Goal: Task Accomplishment & Management: Complete application form

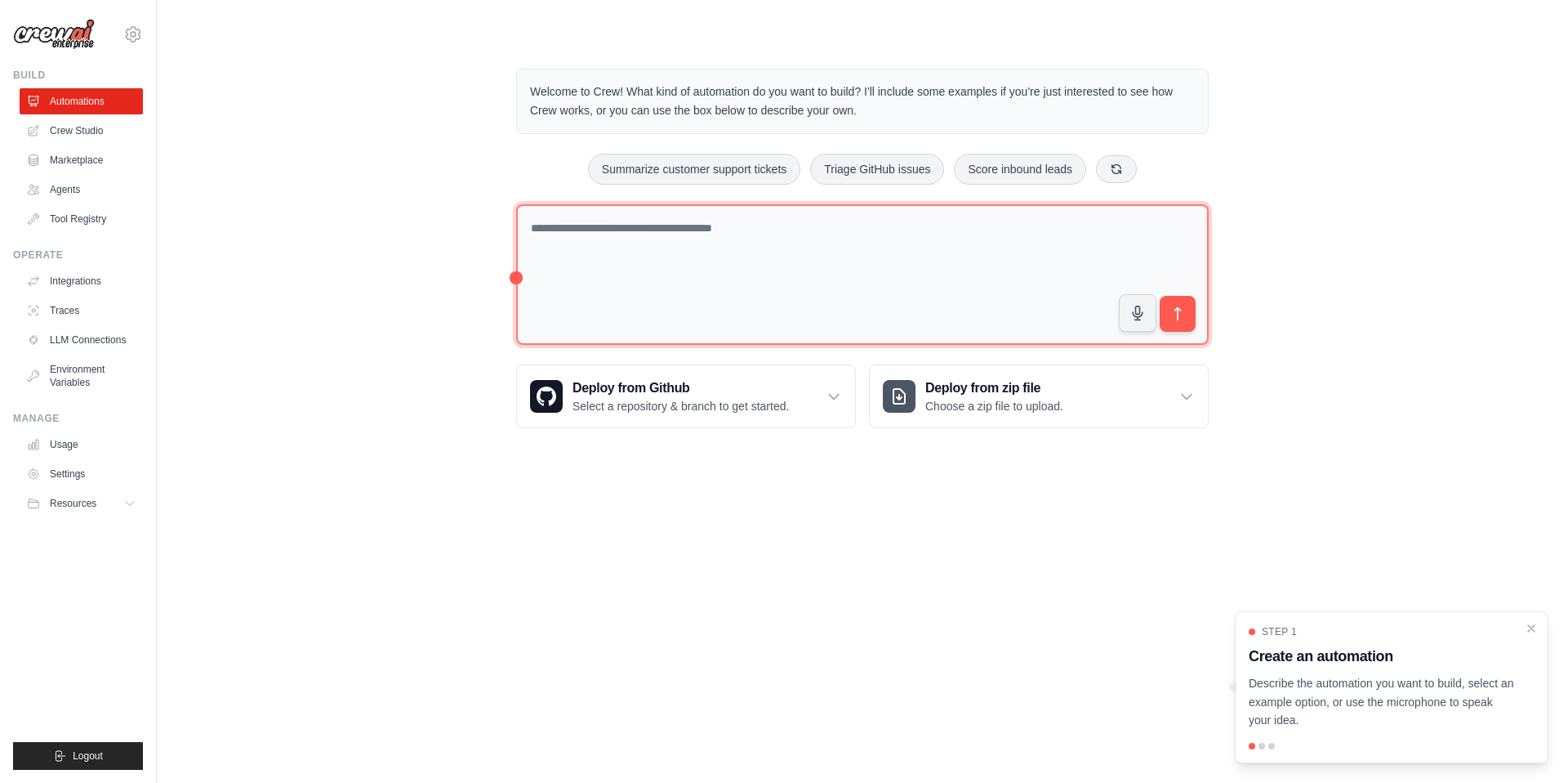
click at [851, 240] on textarea at bounding box center [863, 275] width 693 height 141
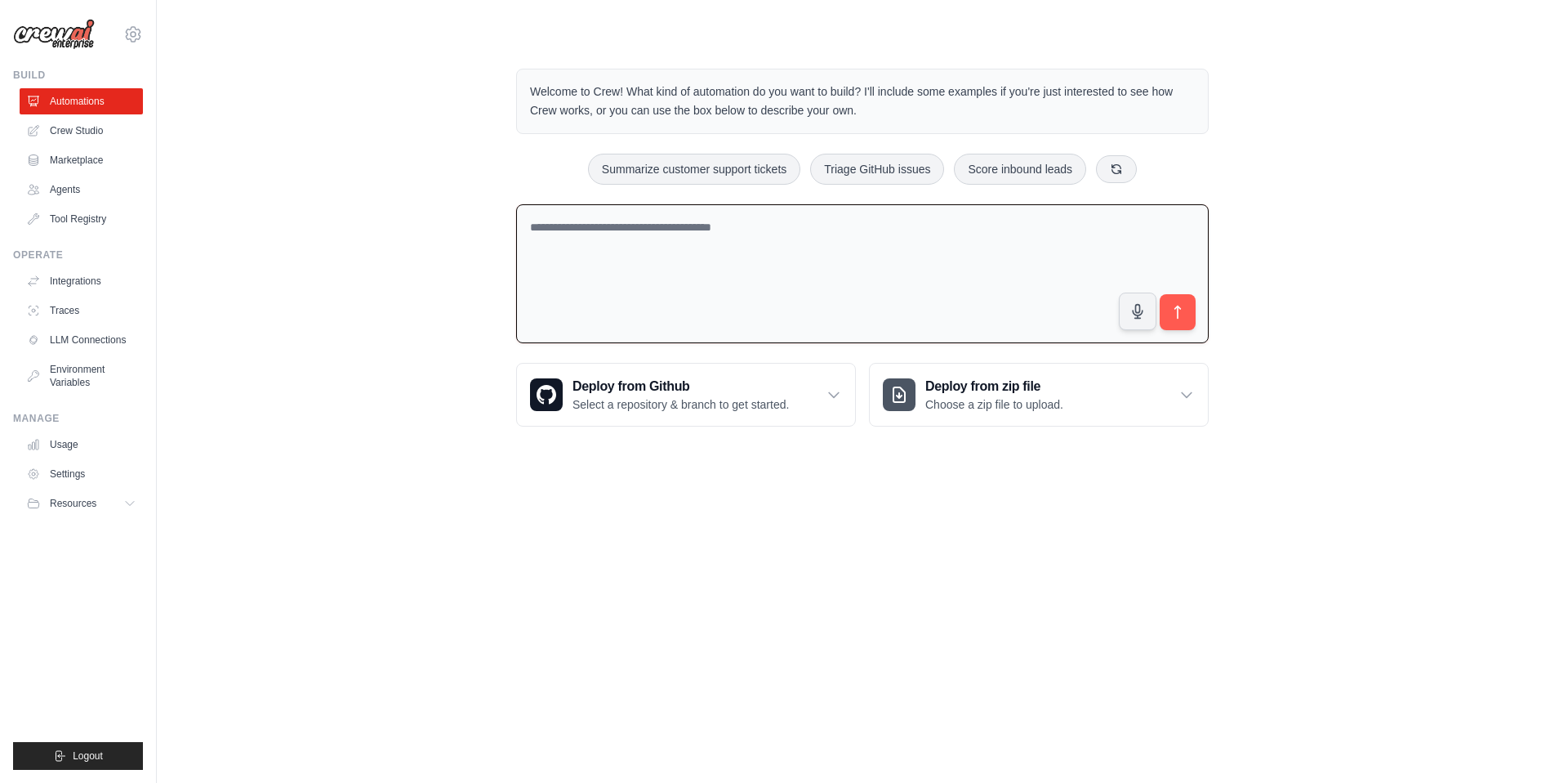
click at [754, 246] on textarea at bounding box center [863, 274] width 693 height 139
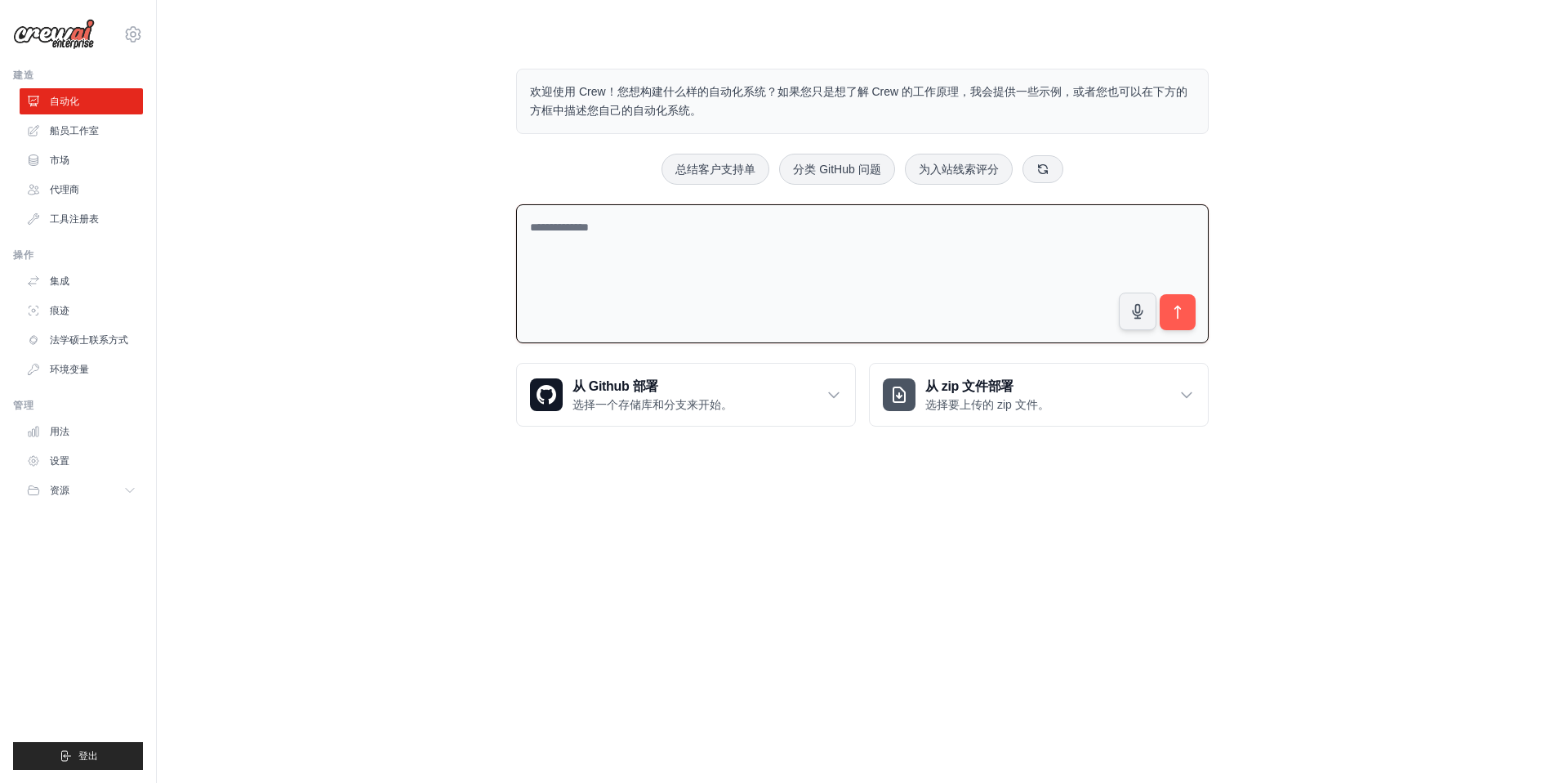
click at [915, 244] on textarea at bounding box center [863, 274] width 693 height 139
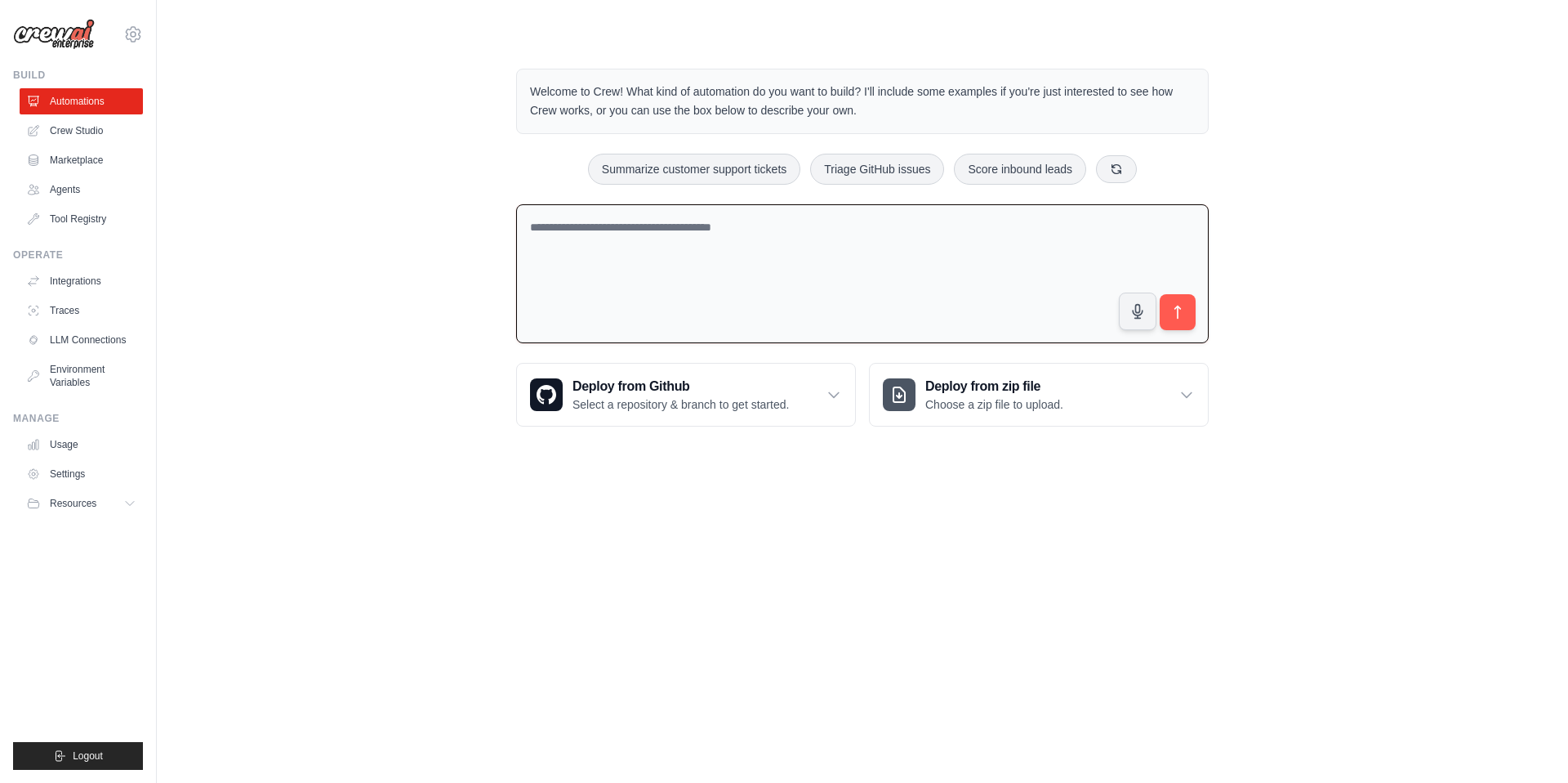
click at [441, 223] on div "Welcome to Crew! What kind of automation do you want to build? I'll include som…" at bounding box center [862, 247] width 1359 height 410
click at [85, 389] on link "Environment Variables" at bounding box center [83, 376] width 123 height 39
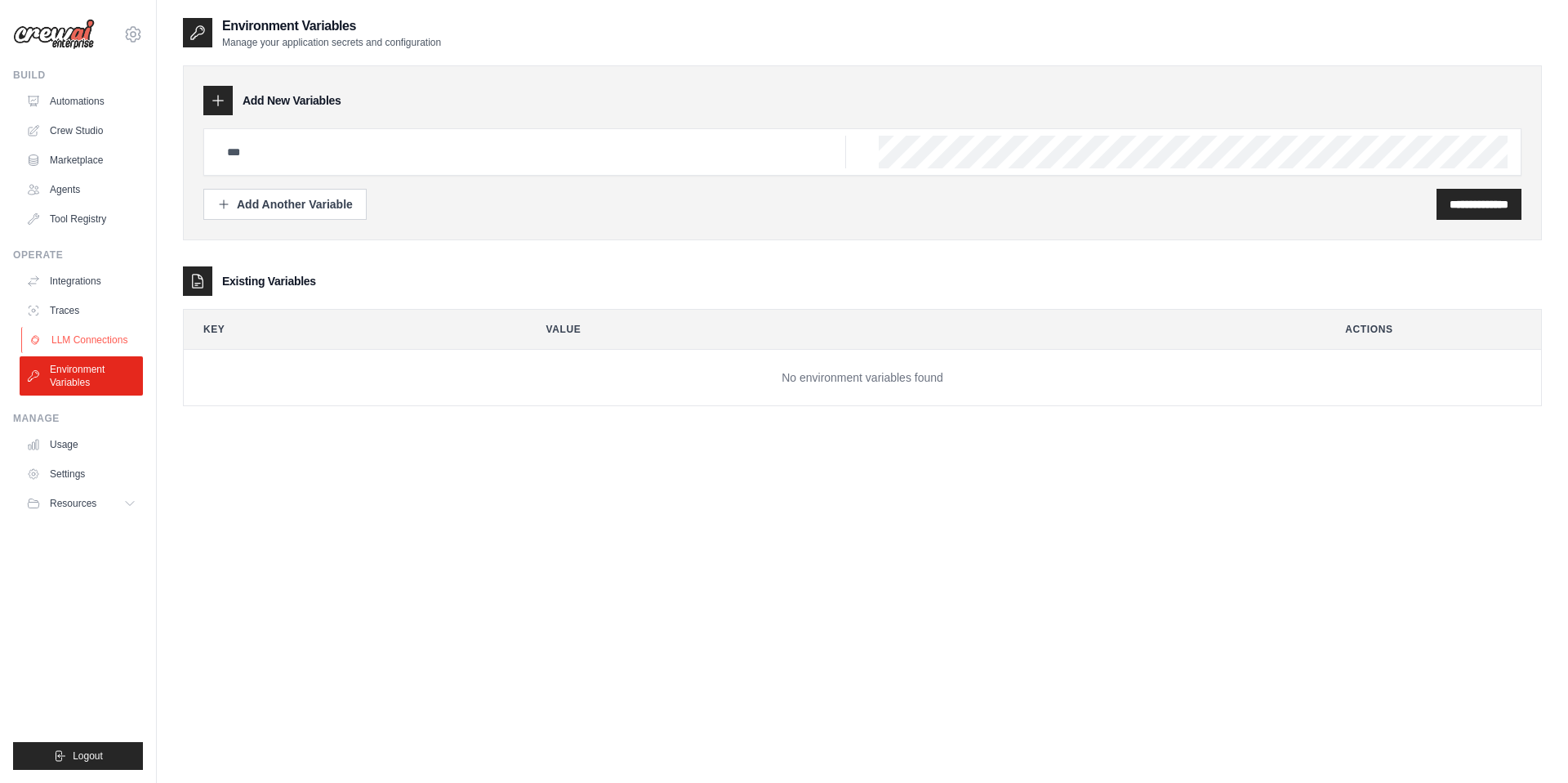
click at [92, 327] on link "LLM Connections" at bounding box center [83, 340] width 123 height 27
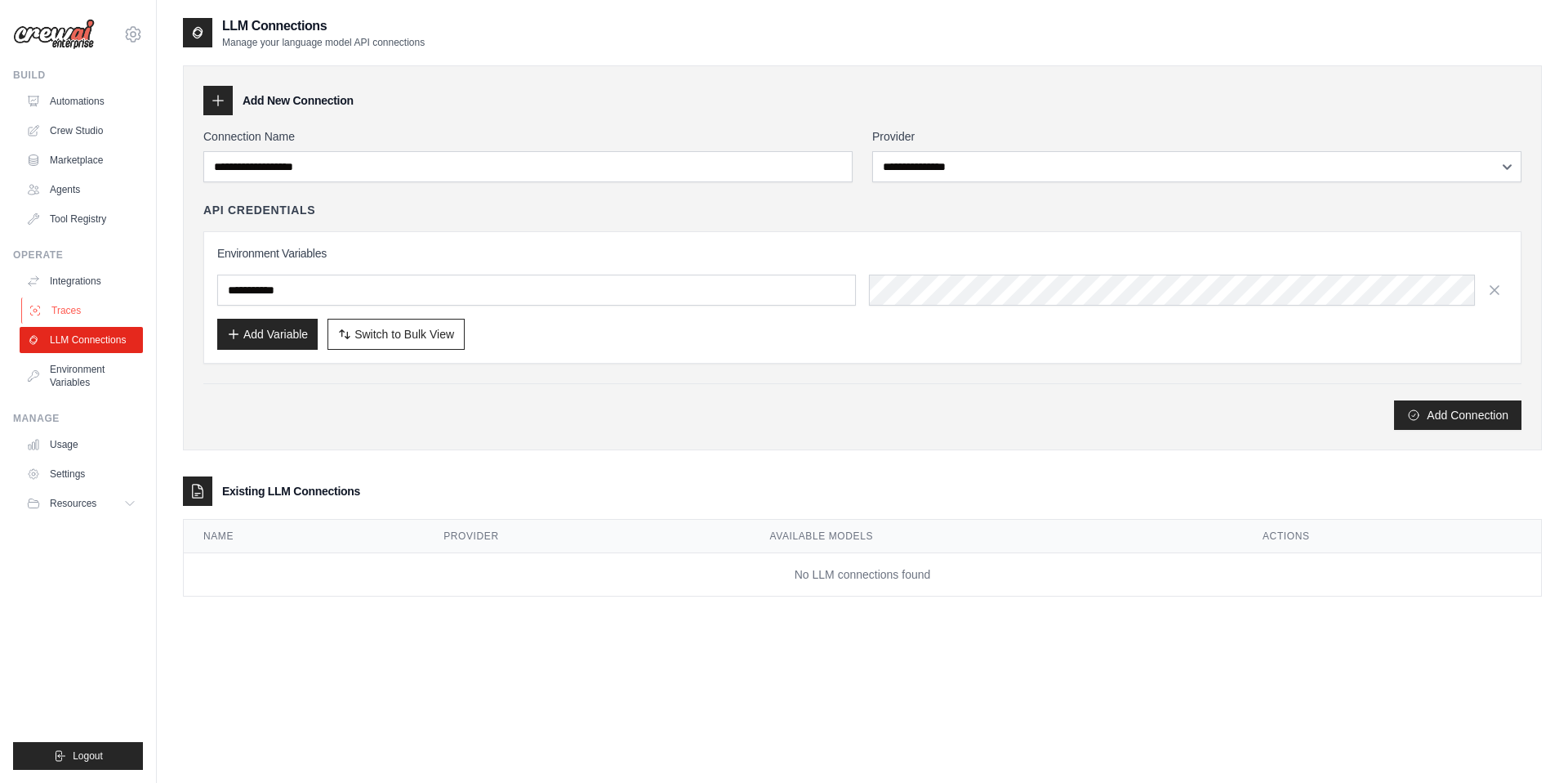
click at [81, 311] on link "Traces" at bounding box center [83, 311] width 123 height 27
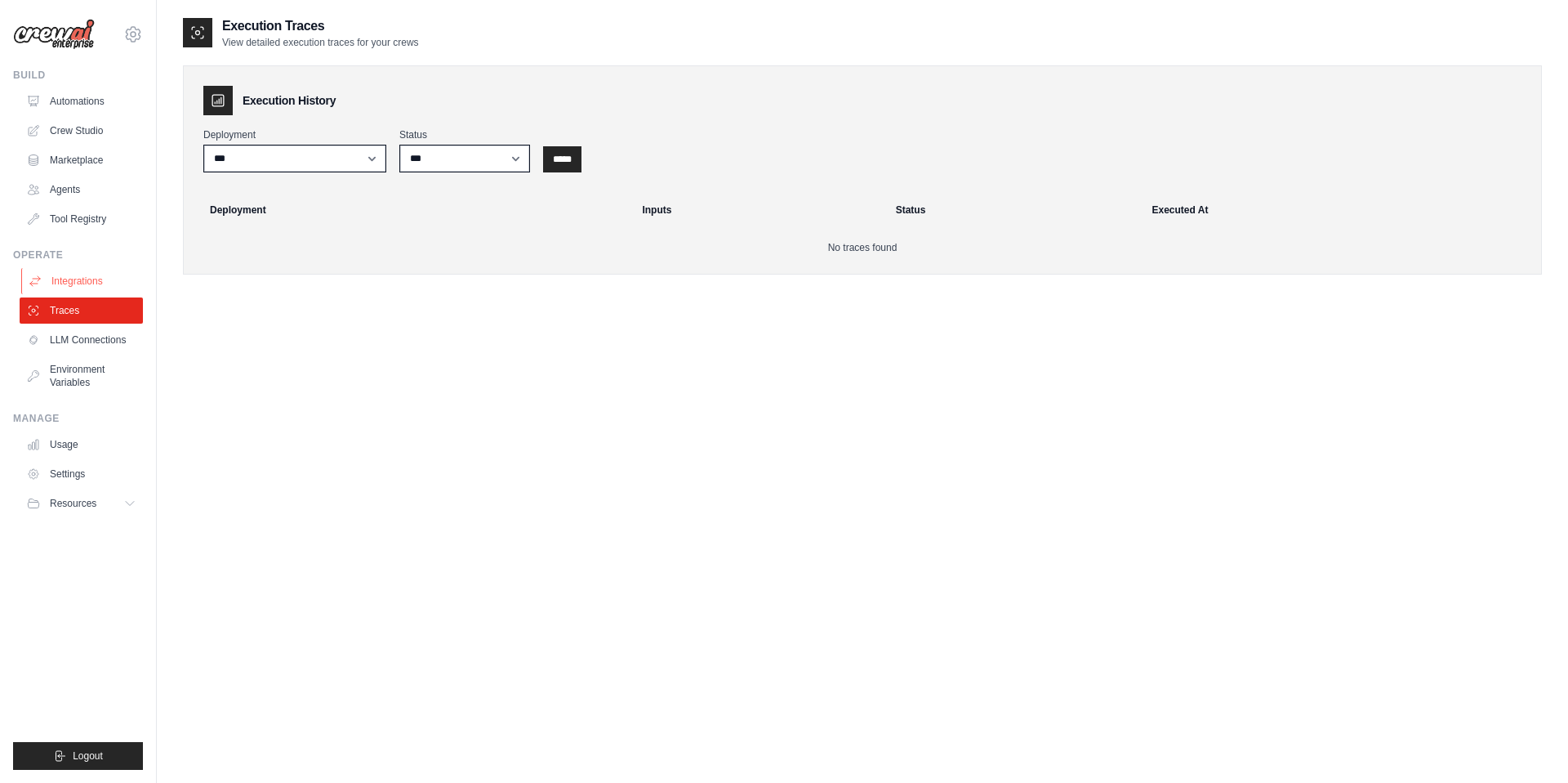
click at [93, 276] on link "Integrations" at bounding box center [83, 281] width 123 height 27
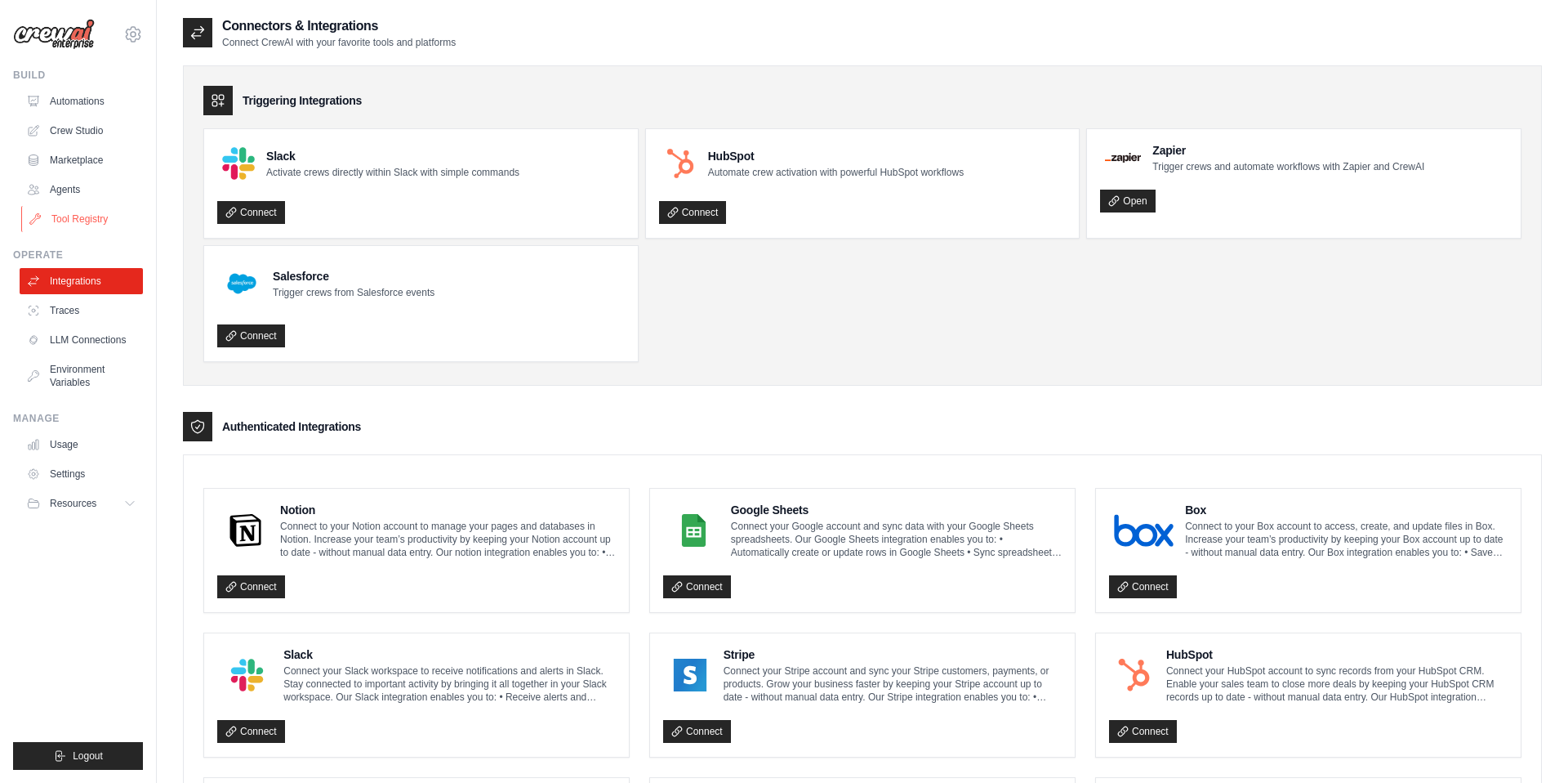
click at [106, 219] on link "Tool Registry" at bounding box center [83, 219] width 123 height 27
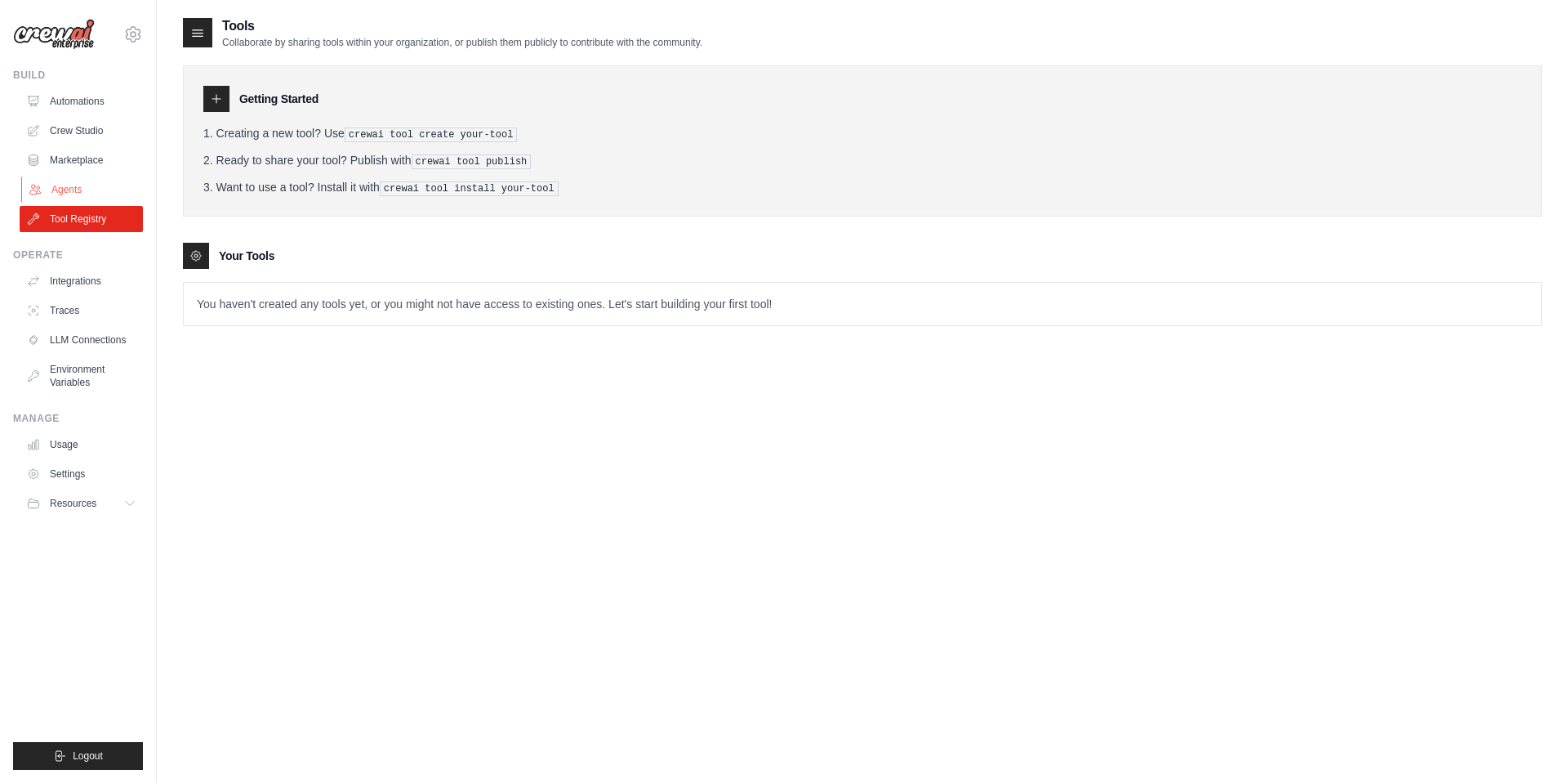
click at [64, 198] on link "Agents" at bounding box center [83, 189] width 123 height 27
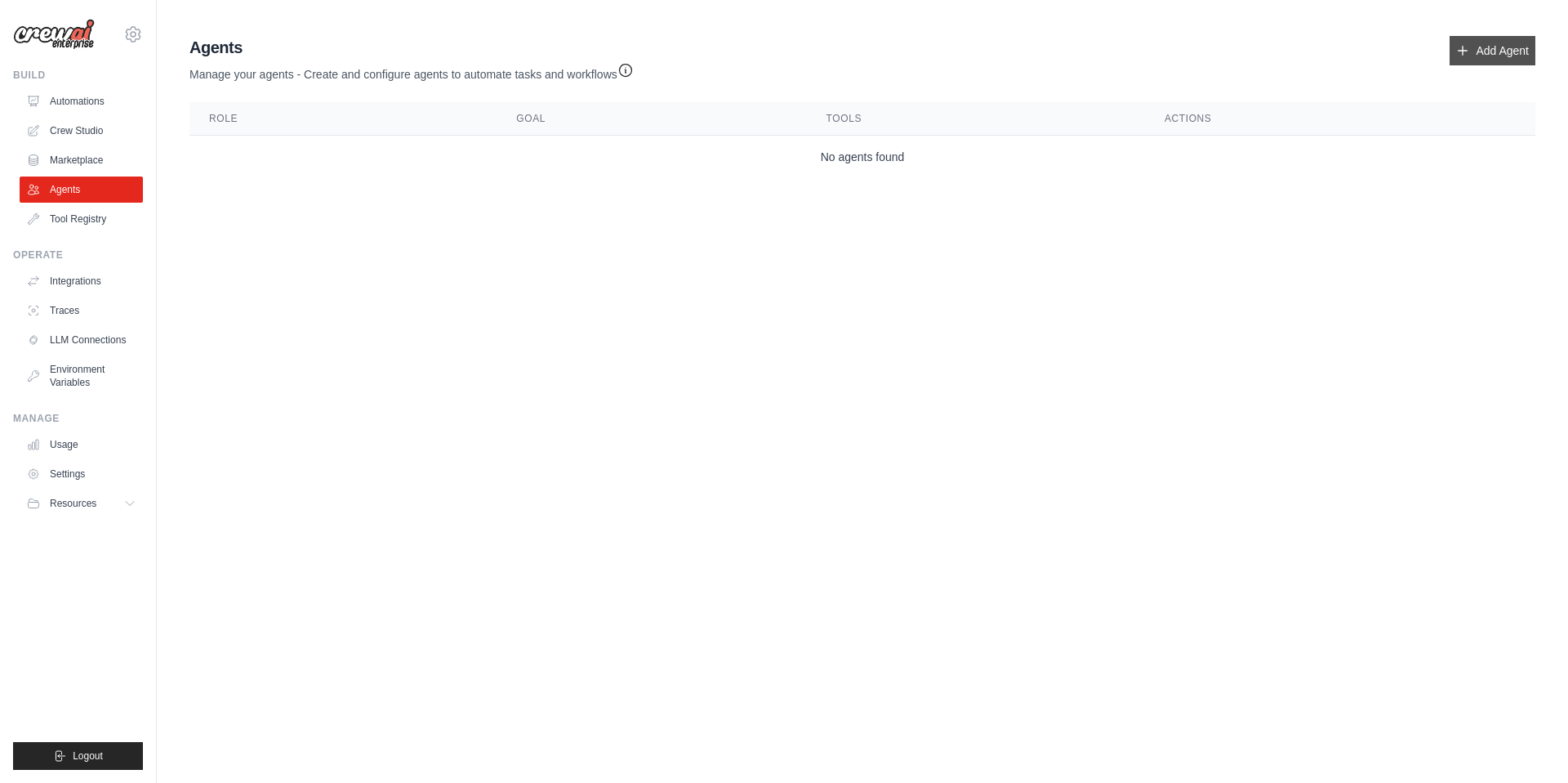
click at [1467, 51] on link "Add Agent" at bounding box center [1493, 50] width 86 height 29
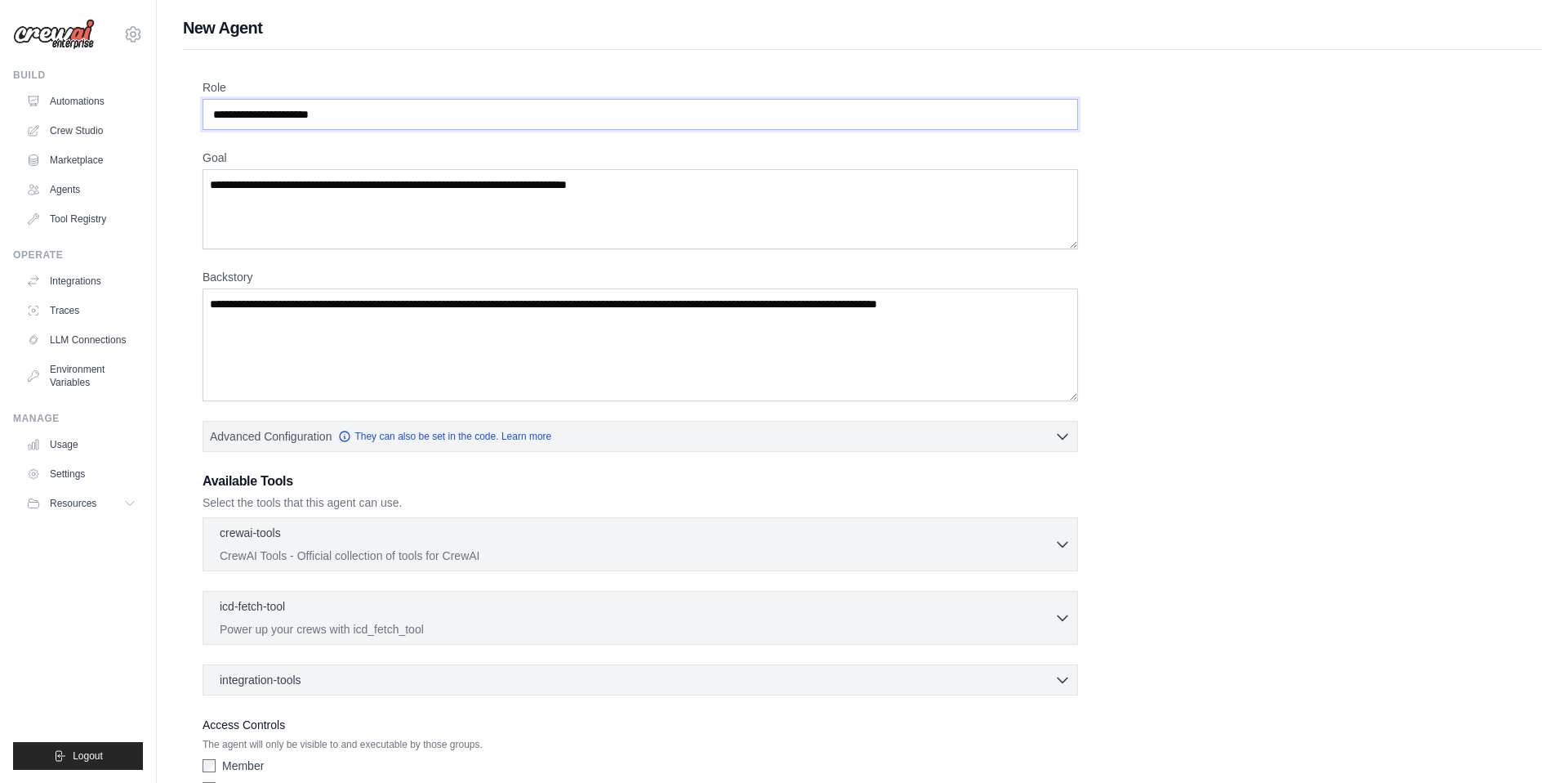
click at [411, 120] on input "Role" at bounding box center [641, 115] width 876 height 31
click at [391, 217] on textarea "Goal" at bounding box center [641, 210] width 876 height 80
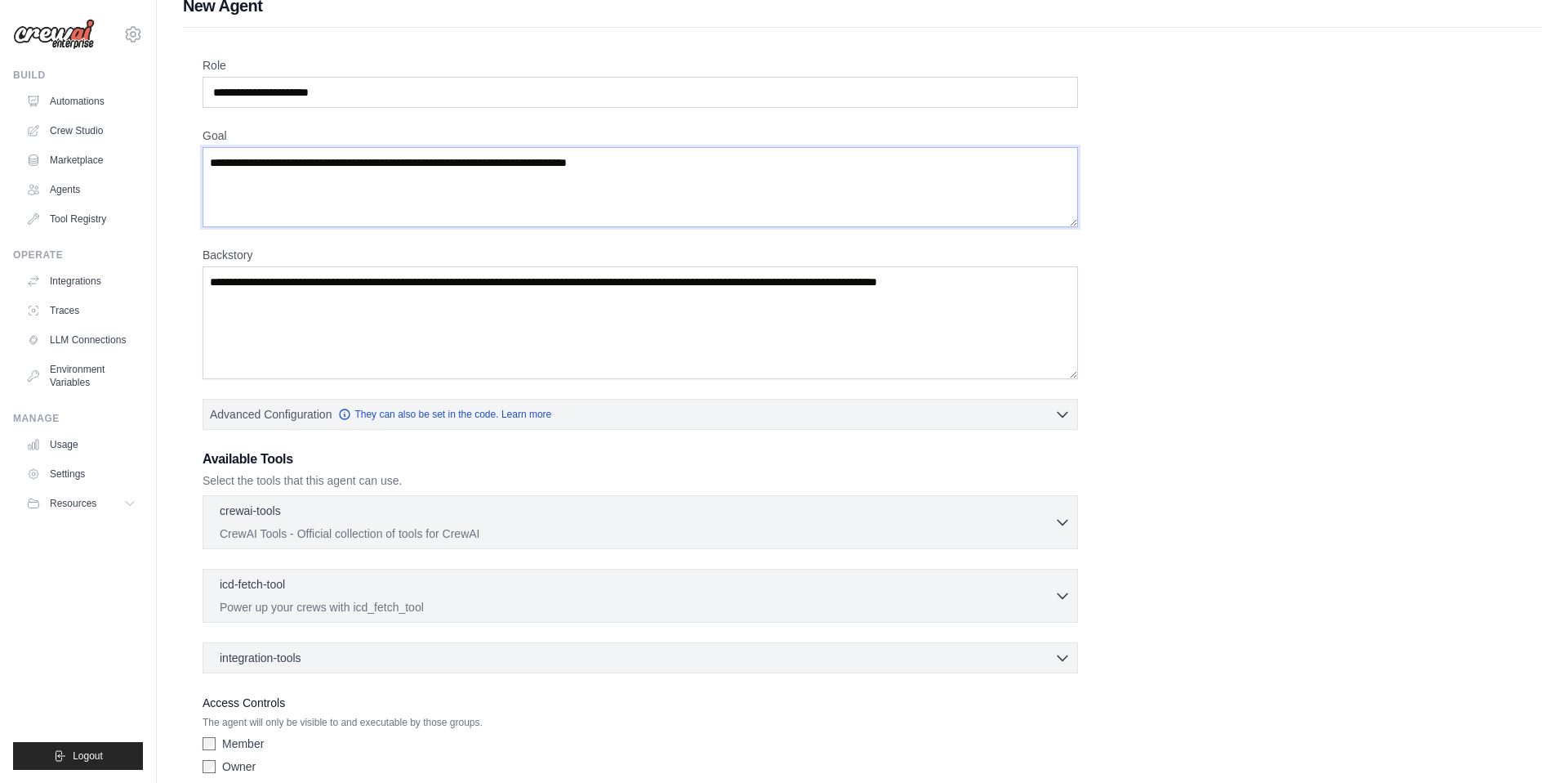
scroll to position [23, 0]
click at [367, 316] on textarea "Backstory" at bounding box center [641, 322] width 876 height 113
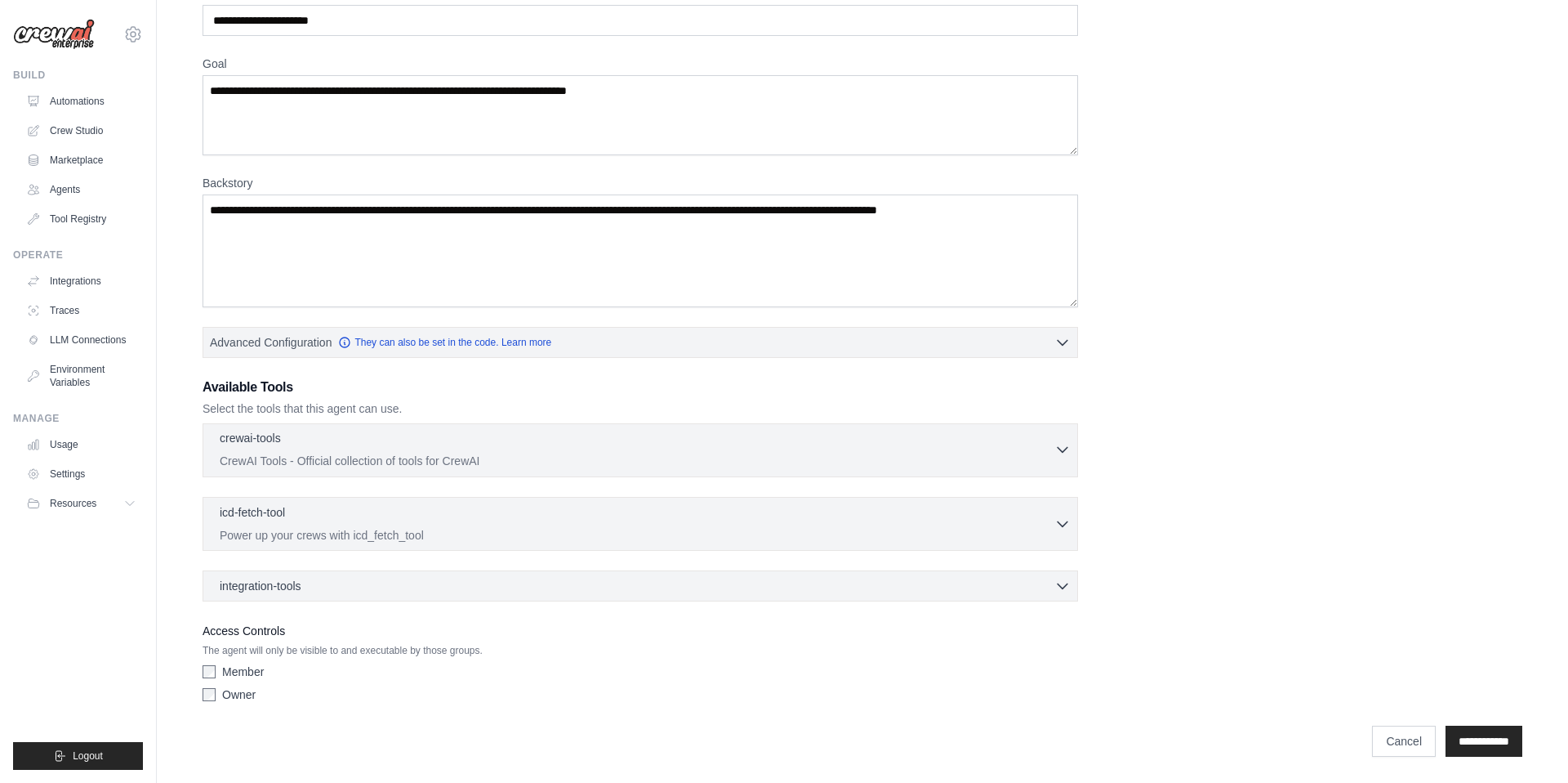
click at [340, 461] on p "CrewAI Tools - Official collection of tools for CrewAI" at bounding box center [637, 460] width 835 height 16
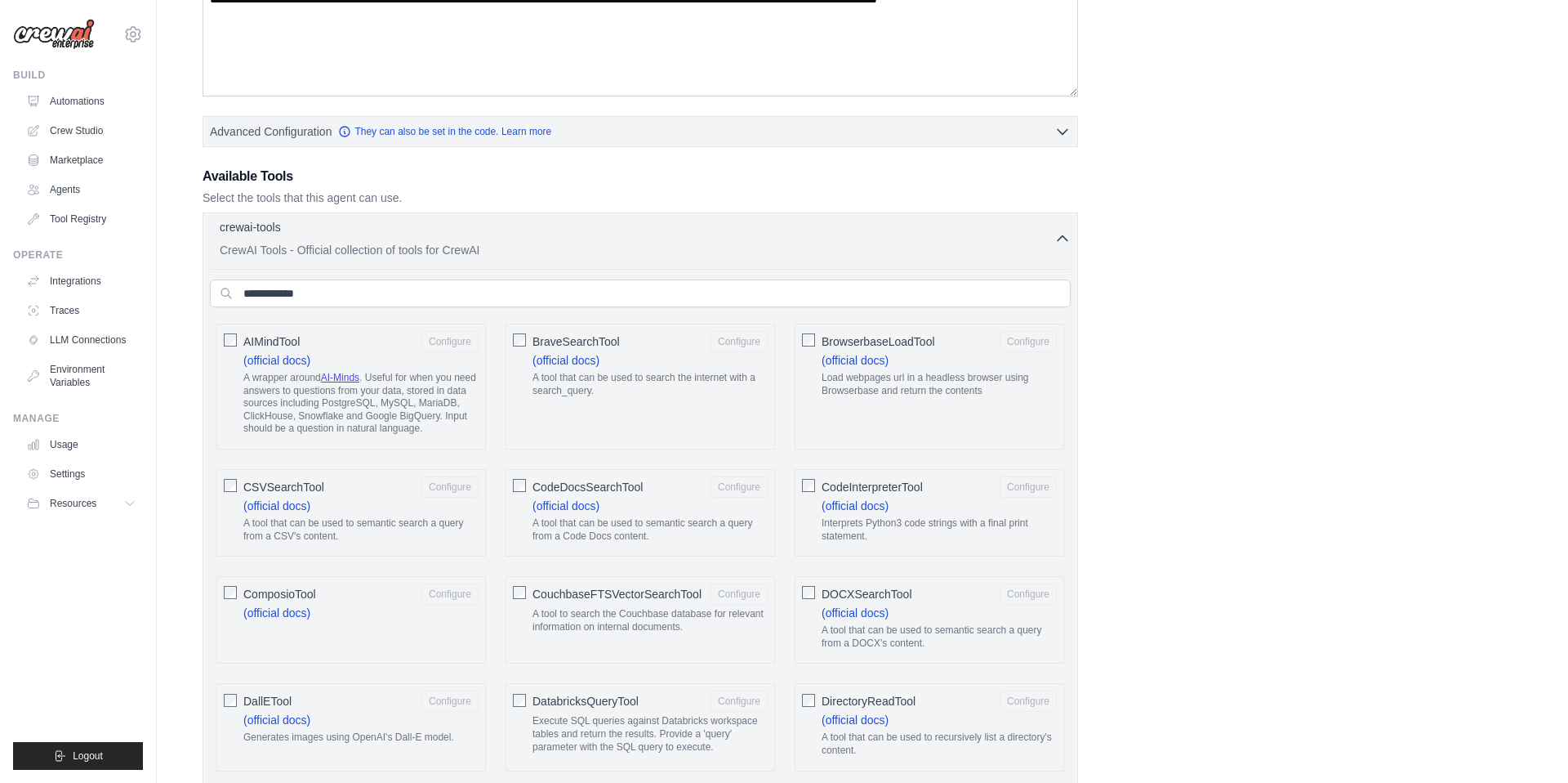
scroll to position [309, 0]
click at [1068, 237] on icon "button" at bounding box center [1062, 234] width 9 height 5
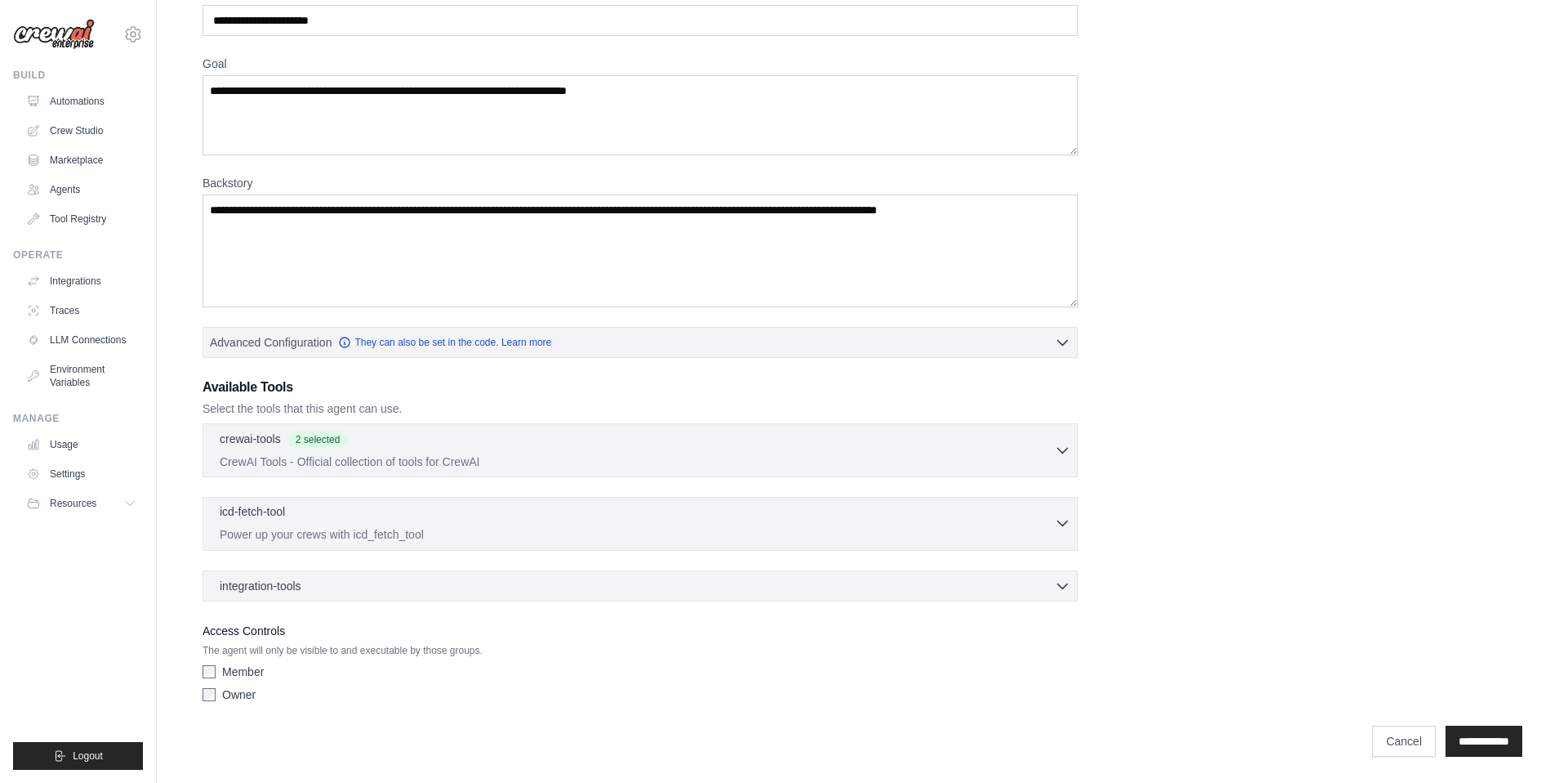
click at [275, 528] on p "Power up your crews with icd_fetch_tool" at bounding box center [637, 534] width 835 height 16
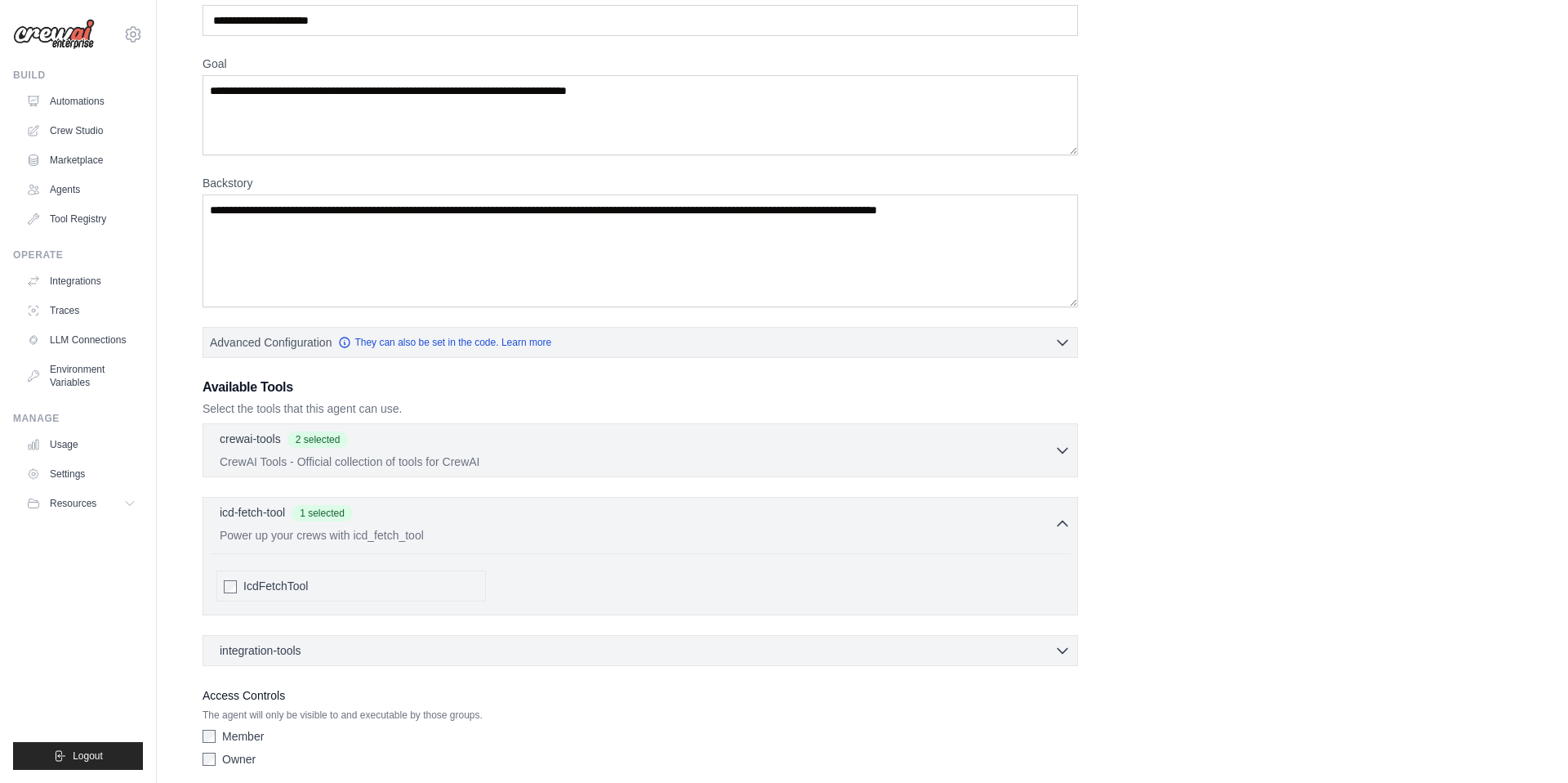
click at [527, 640] on div "integration-tools 0 selected Notion Google Sheets Box Jira" at bounding box center [641, 650] width 876 height 31
click at [518, 646] on div "integration-tools 0 selected" at bounding box center [645, 650] width 851 height 16
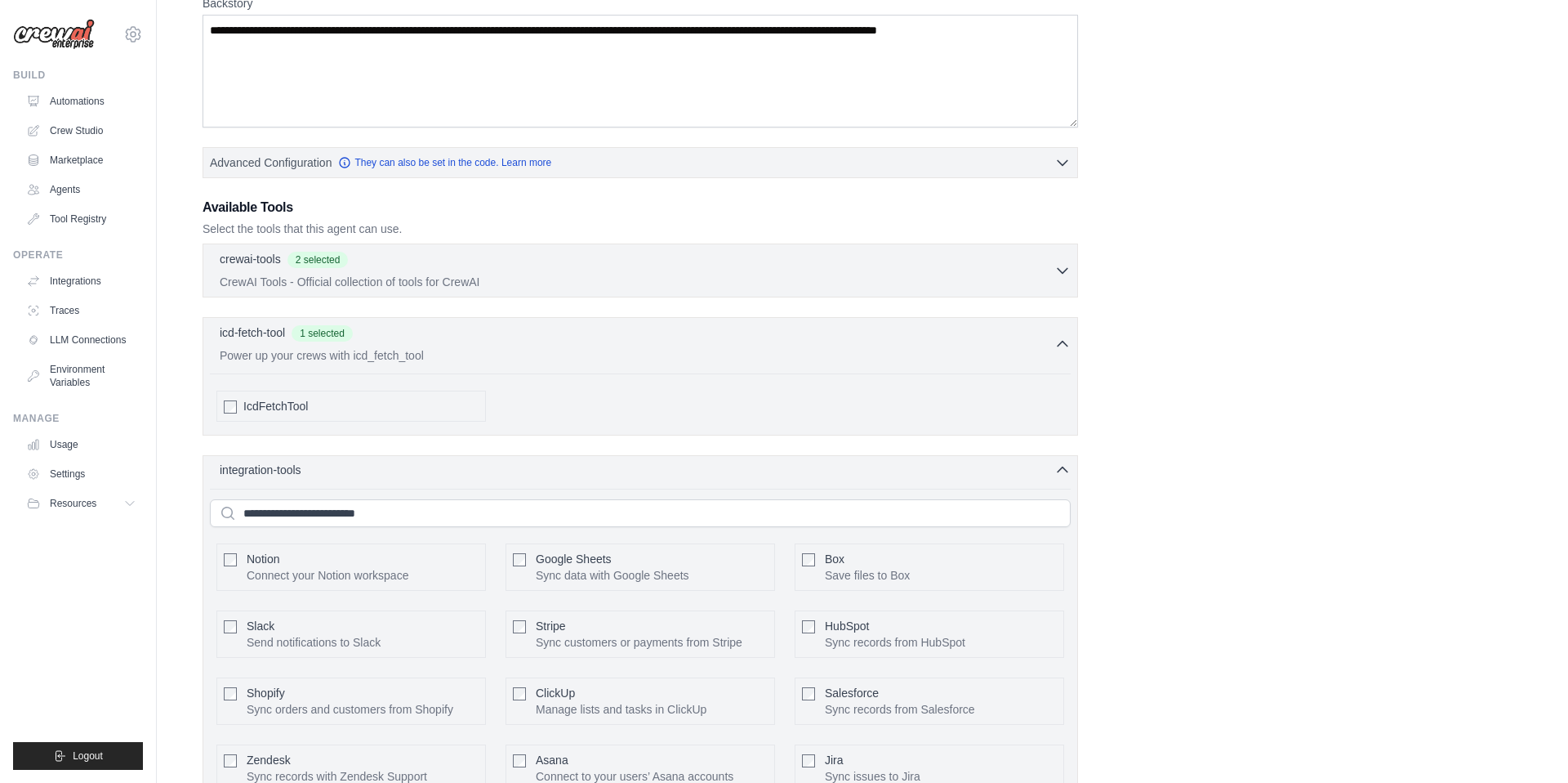
scroll to position [353, 0]
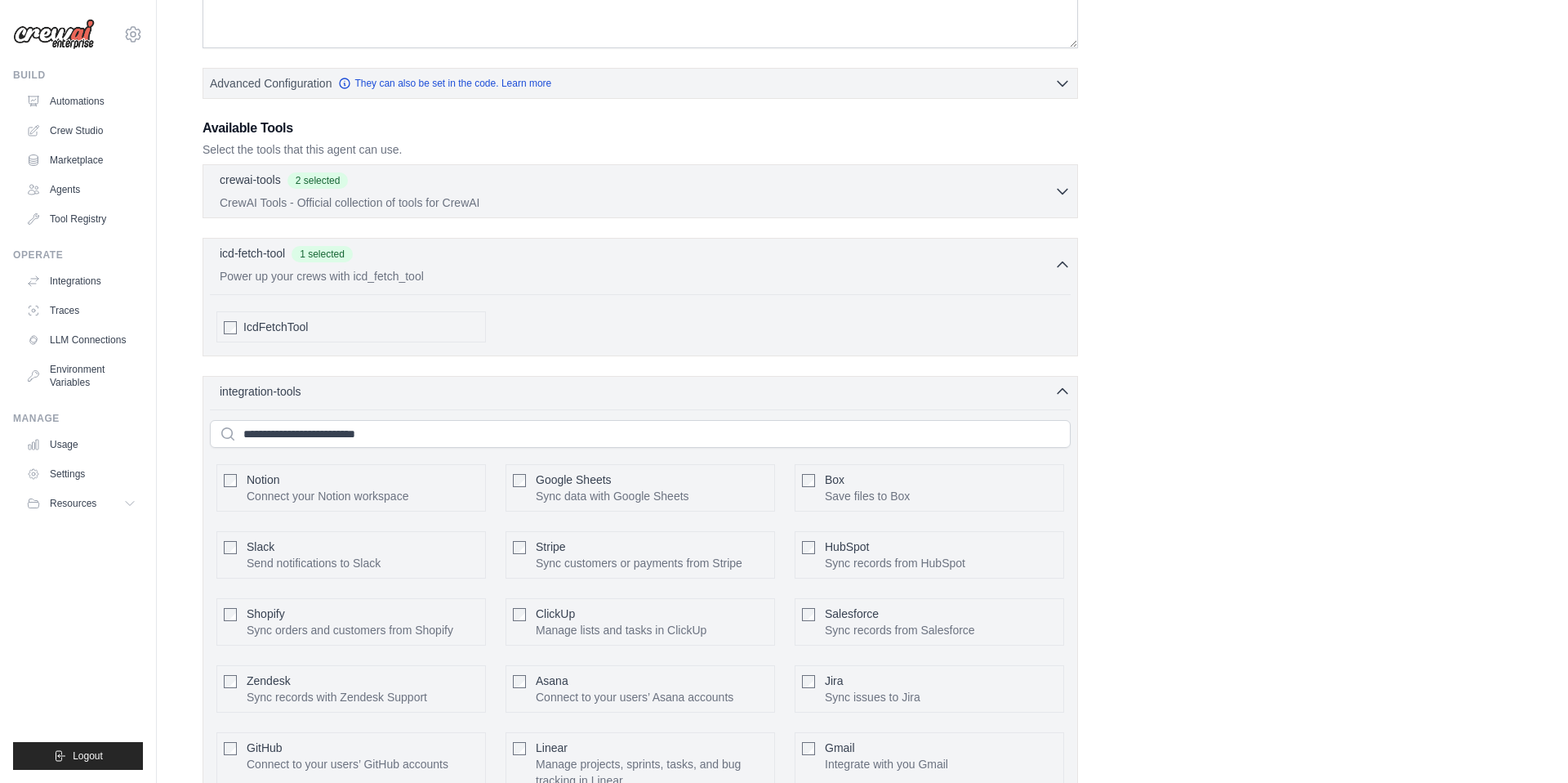
click at [385, 499] on p "Connect your Notion workspace" at bounding box center [327, 495] width 162 height 16
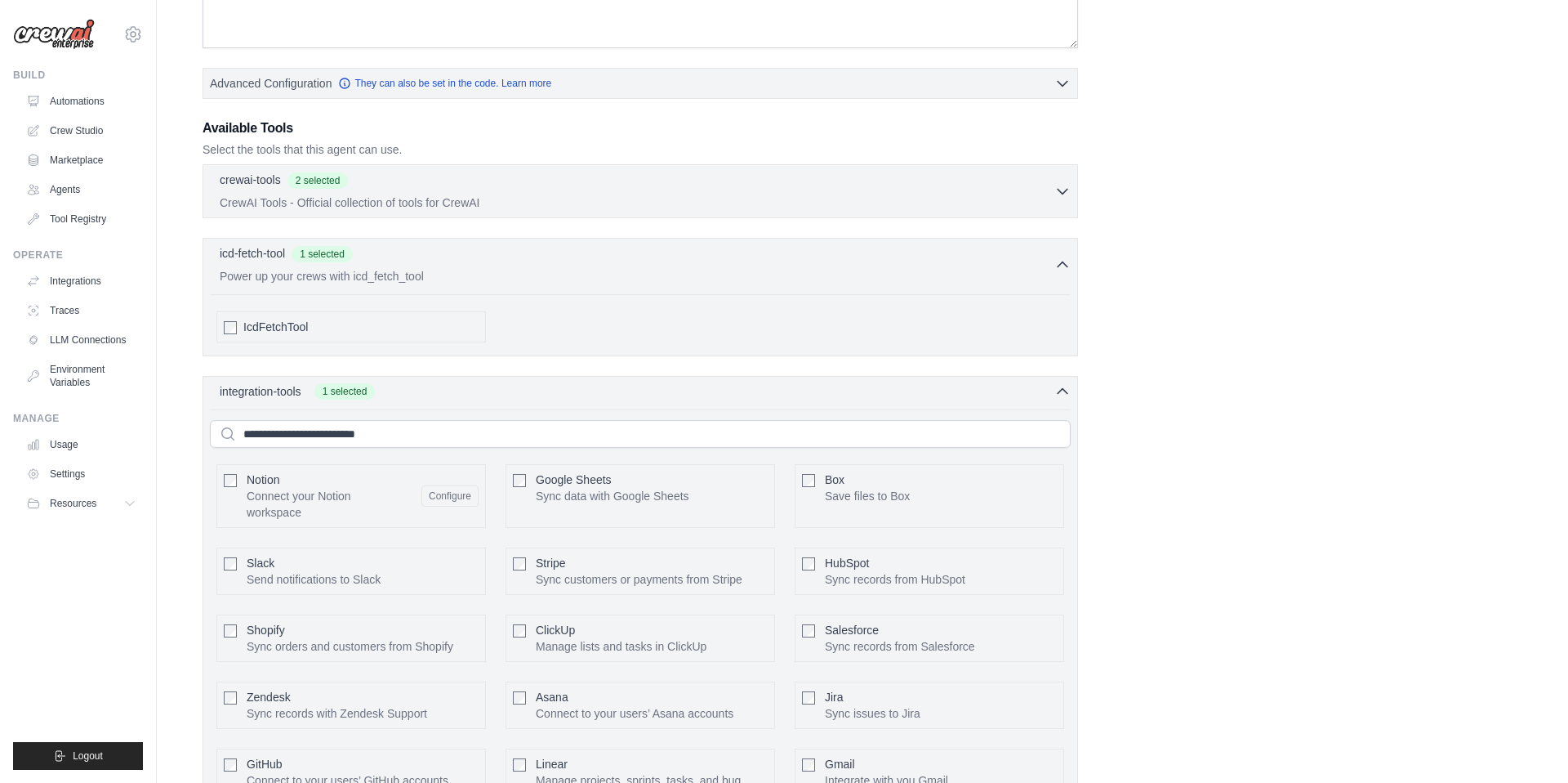
click at [557, 508] on div "Google Sheets Sync data with Google Sheets Configure" at bounding box center [640, 495] width 269 height 63
click at [525, 487] on div at bounding box center [519, 479] width 13 height 16
click at [532, 464] on div "Google Sheets Sync data with Google Sheets Configure" at bounding box center [640, 495] width 269 height 63
click at [523, 492] on div "Google Sheets Sync data with Google Sheets Configure" at bounding box center [640, 495] width 269 height 63
click at [526, 480] on div "Google Sheets Sync data with Google Sheets Configure" at bounding box center [640, 495] width 269 height 63
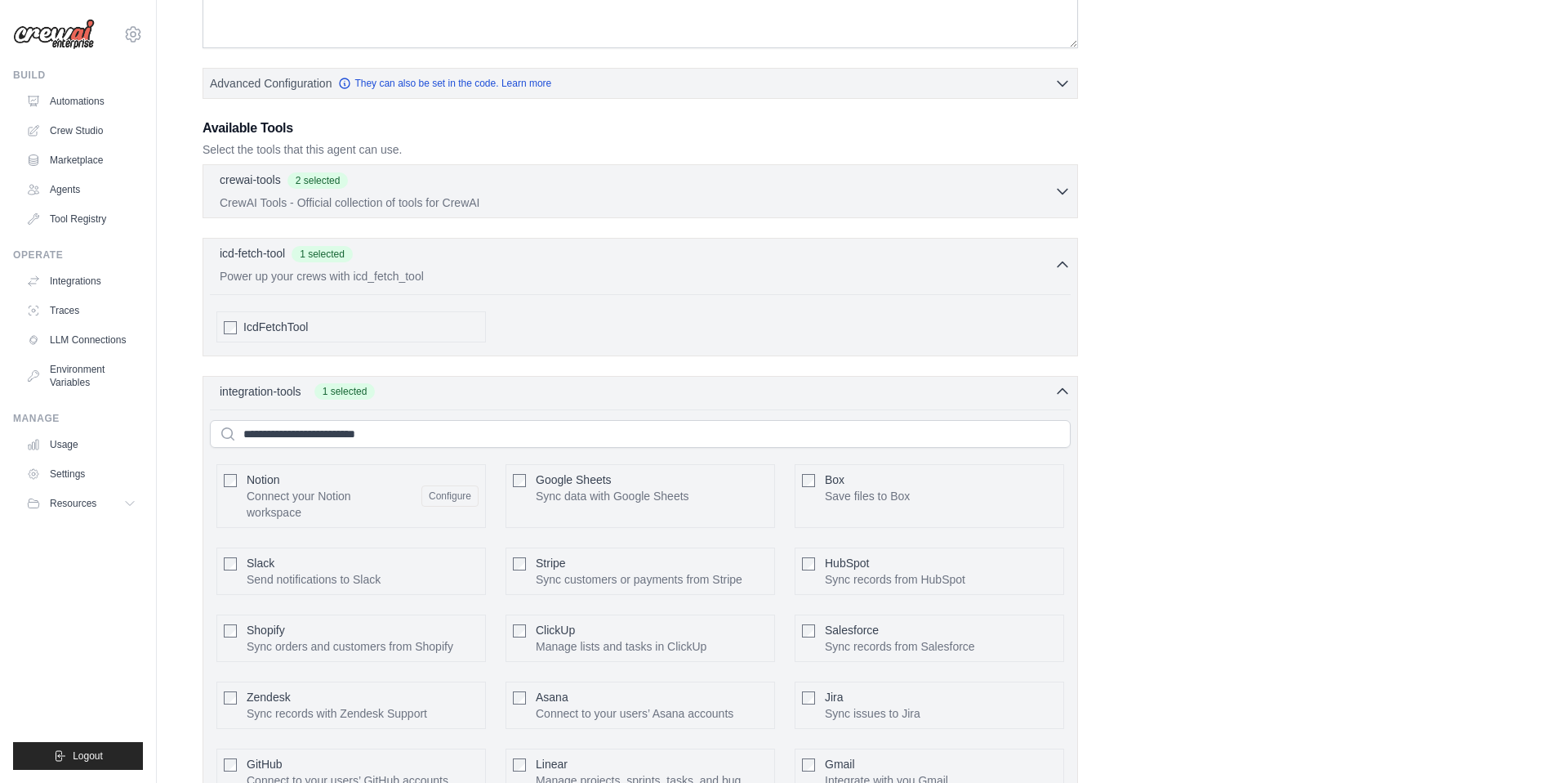
click at [526, 480] on div "Google Sheets Sync data with Google Sheets Configure" at bounding box center [640, 495] width 269 height 63
click at [1058, 402] on div "integration-tools 1 selected Notion Google Sheets Box Jira" at bounding box center [641, 601] width 876 height 450
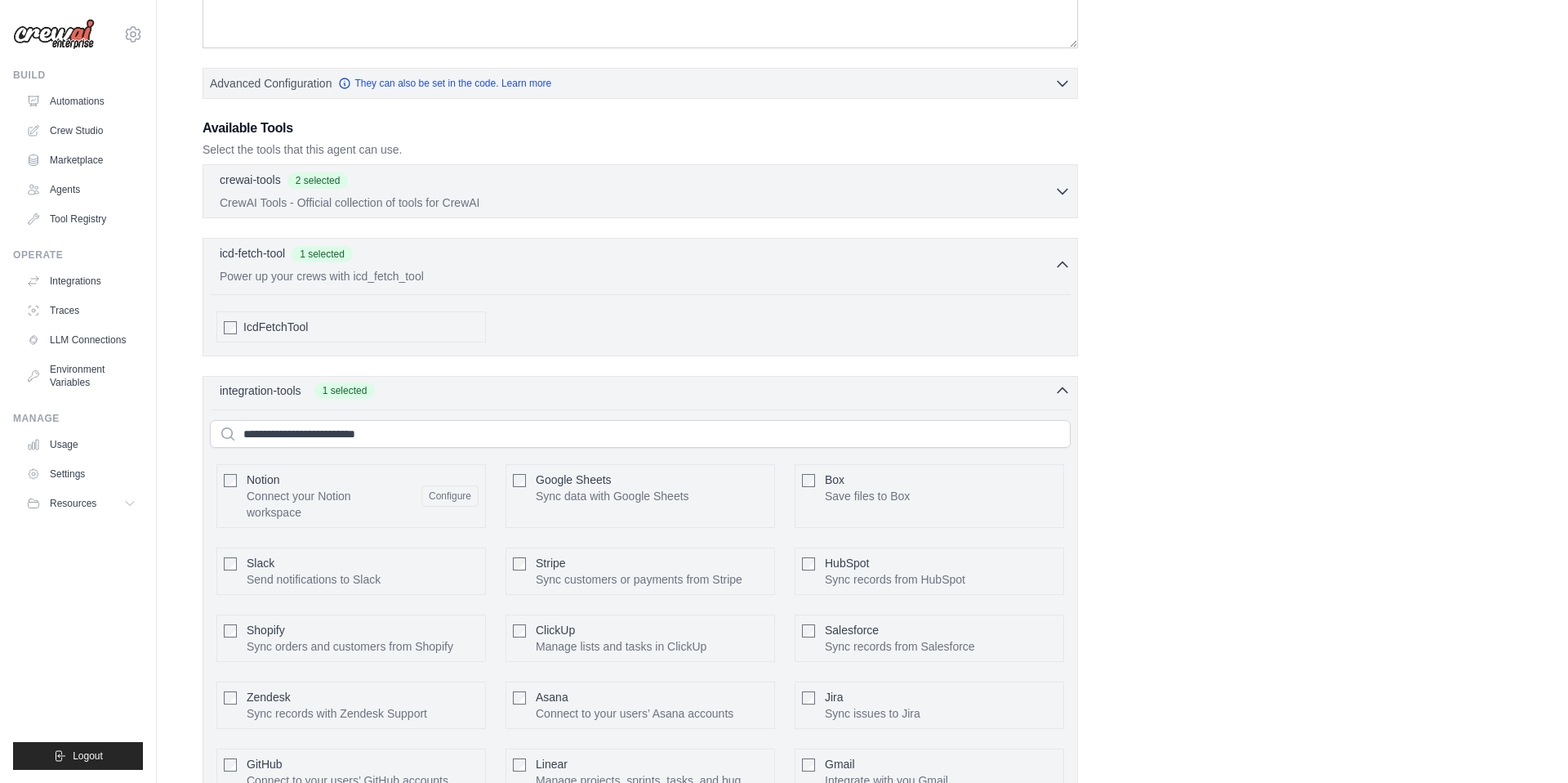
click at [1061, 389] on icon "button" at bounding box center [1062, 391] width 9 height 5
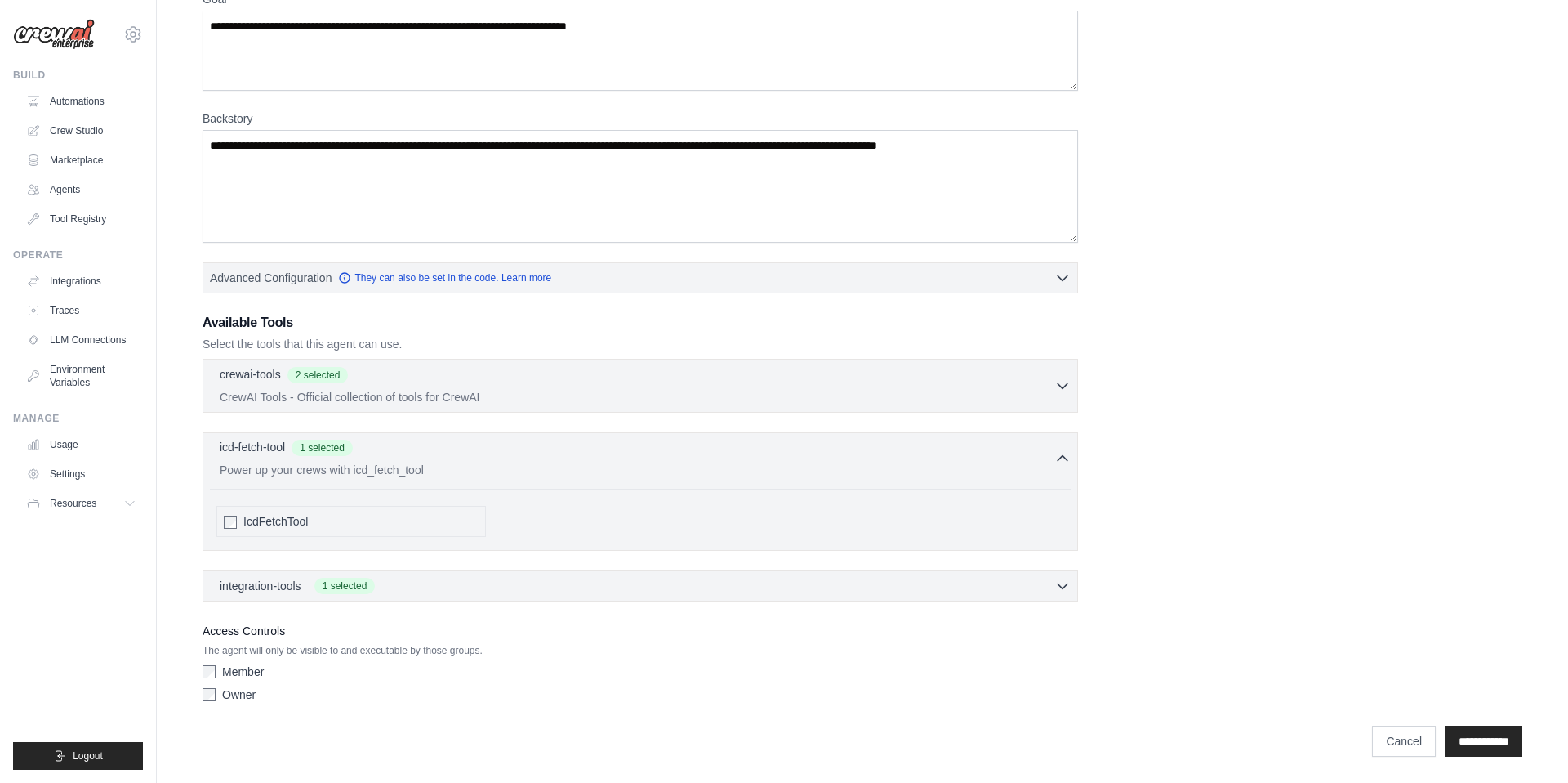
scroll to position [158, 0]
click at [209, 679] on div "Member" at bounding box center [641, 671] width 876 height 16
click at [203, 705] on div "Member Owner" at bounding box center [641, 685] width 876 height 45
click at [1448, 751] on input "**********" at bounding box center [1484, 741] width 77 height 31
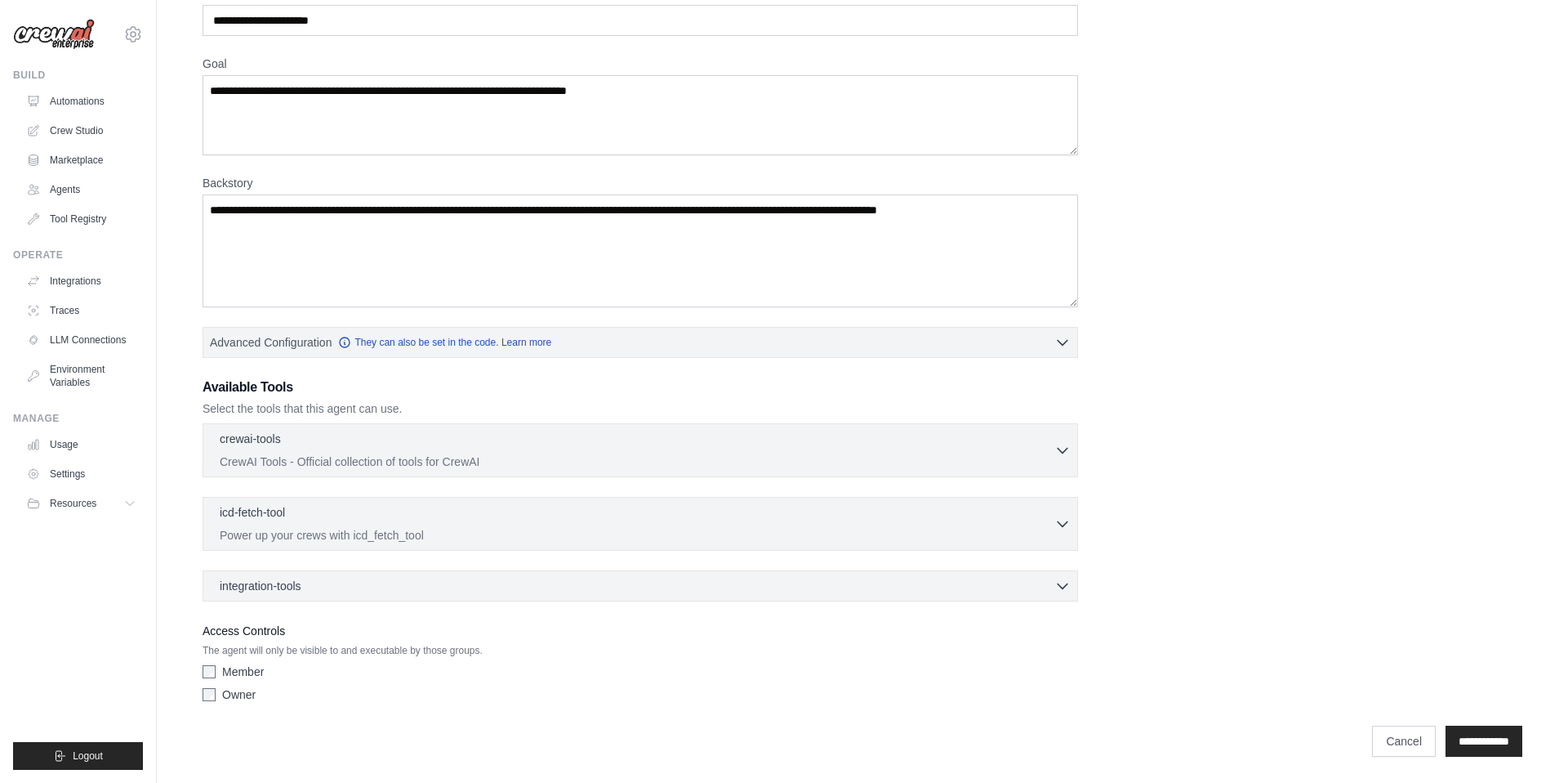
scroll to position [0, 0]
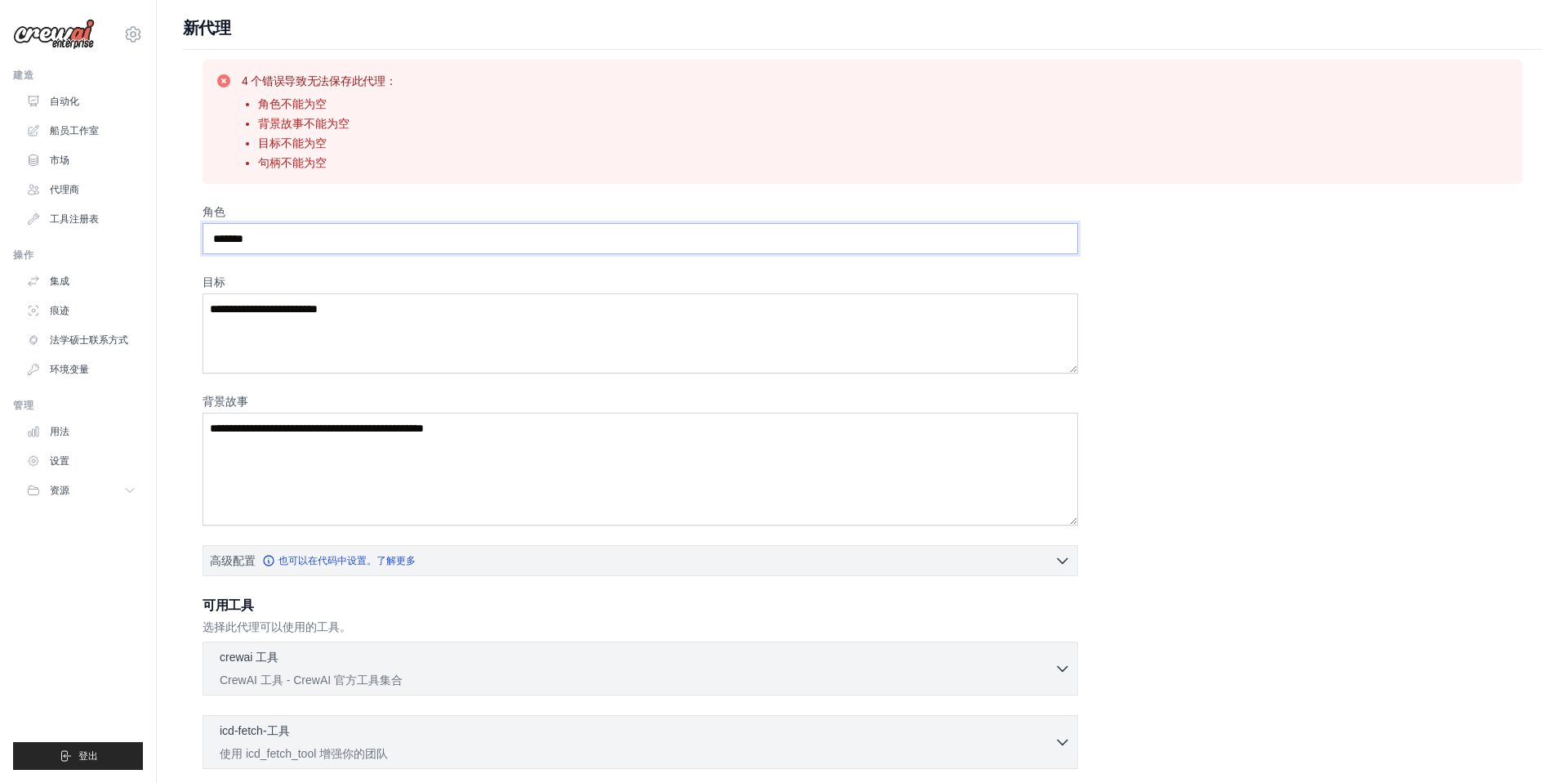
click at [532, 223] on input "角色" at bounding box center [641, 239] width 876 height 31
click at [486, 244] on input "角色" at bounding box center [641, 239] width 876 height 31
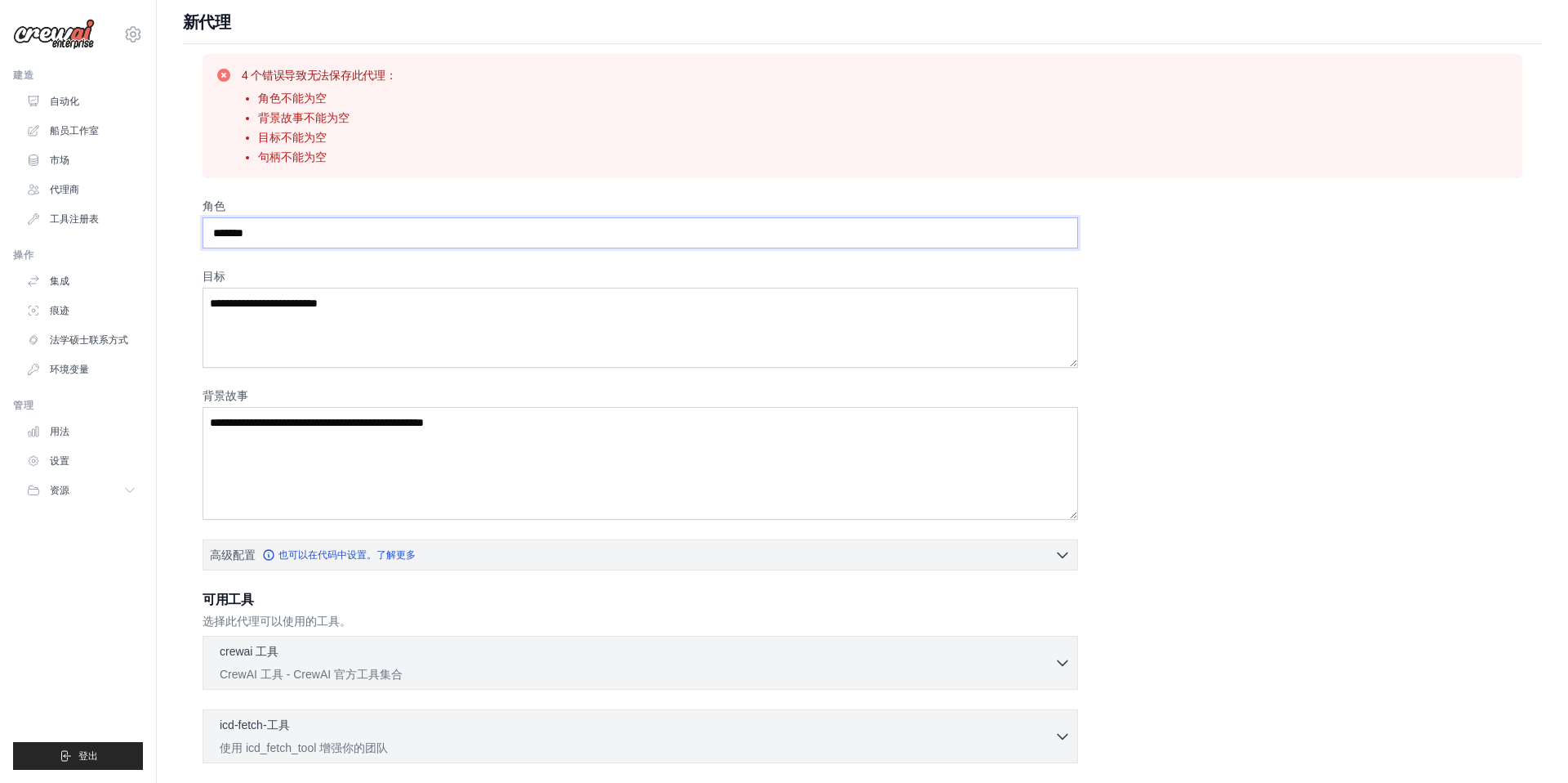
scroll to position [7, 0]
type input "*****"
click at [469, 300] on textarea "目标" at bounding box center [641, 327] width 876 height 80
type textarea "*********"
click at [388, 427] on textarea "背景故事" at bounding box center [641, 463] width 876 height 113
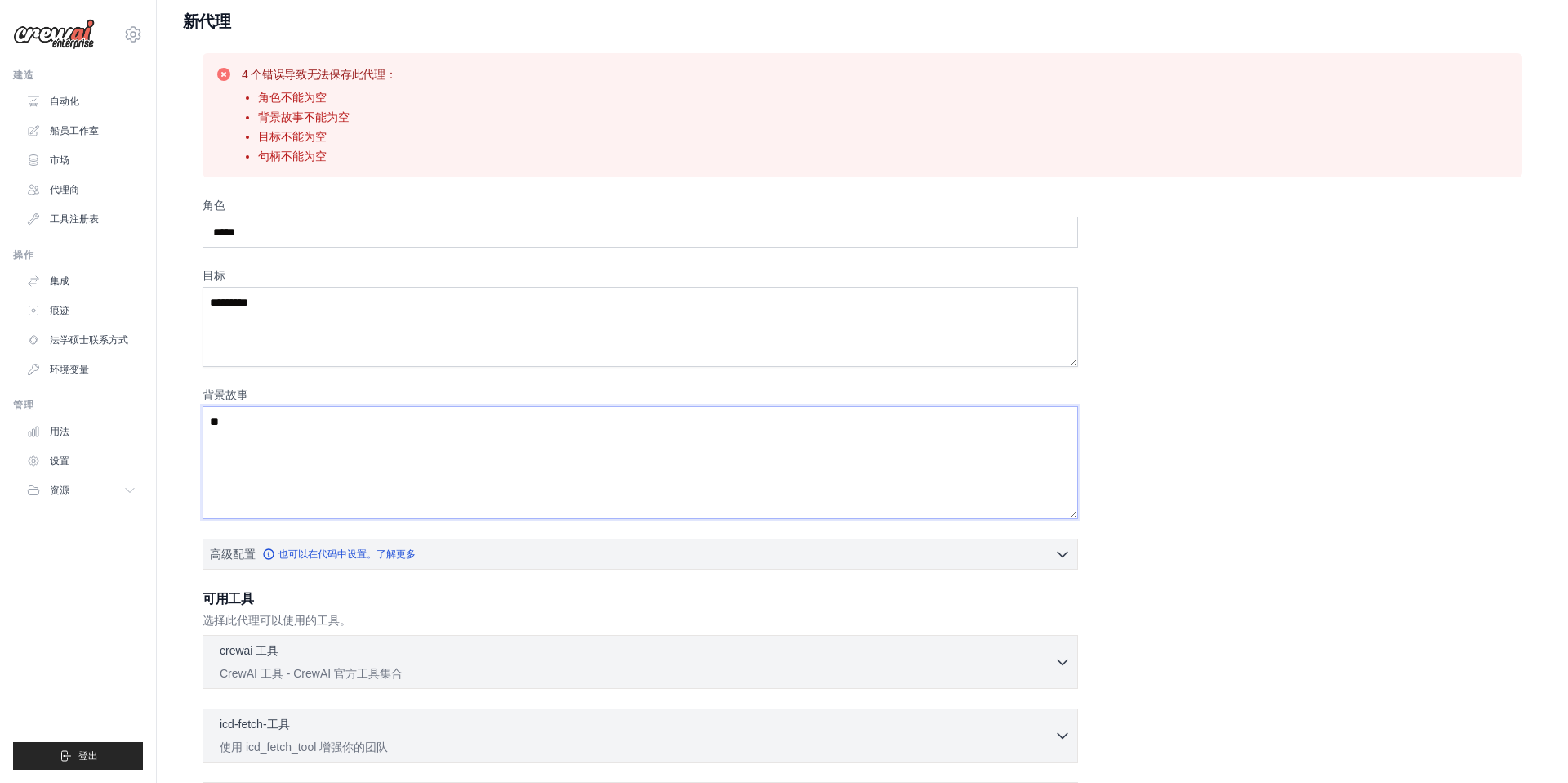
type textarea "*"
type textarea "**********"
